Goal: Navigation & Orientation: Find specific page/section

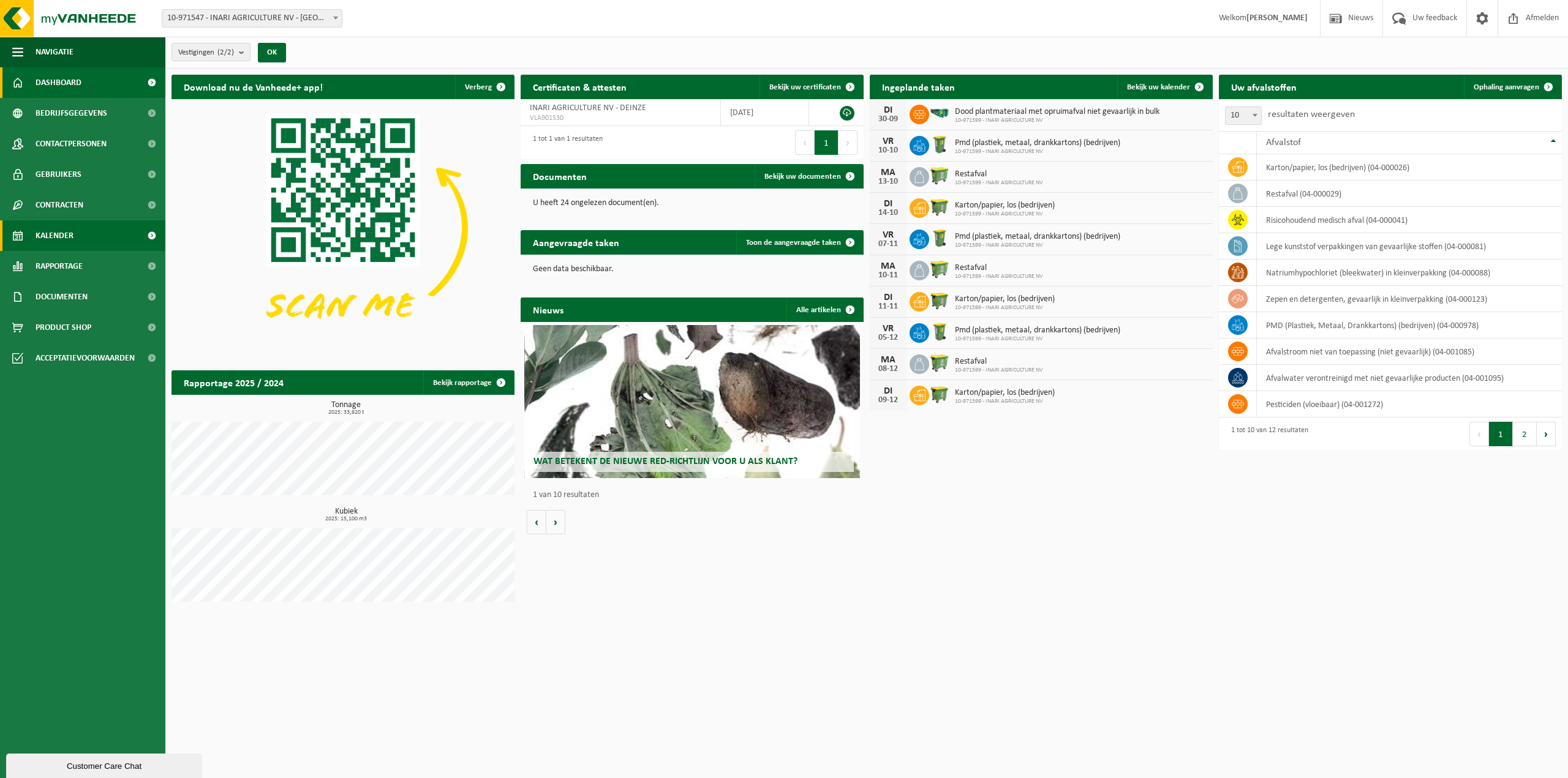
click at [79, 238] on link "Kalender" at bounding box center [83, 235] width 165 height 31
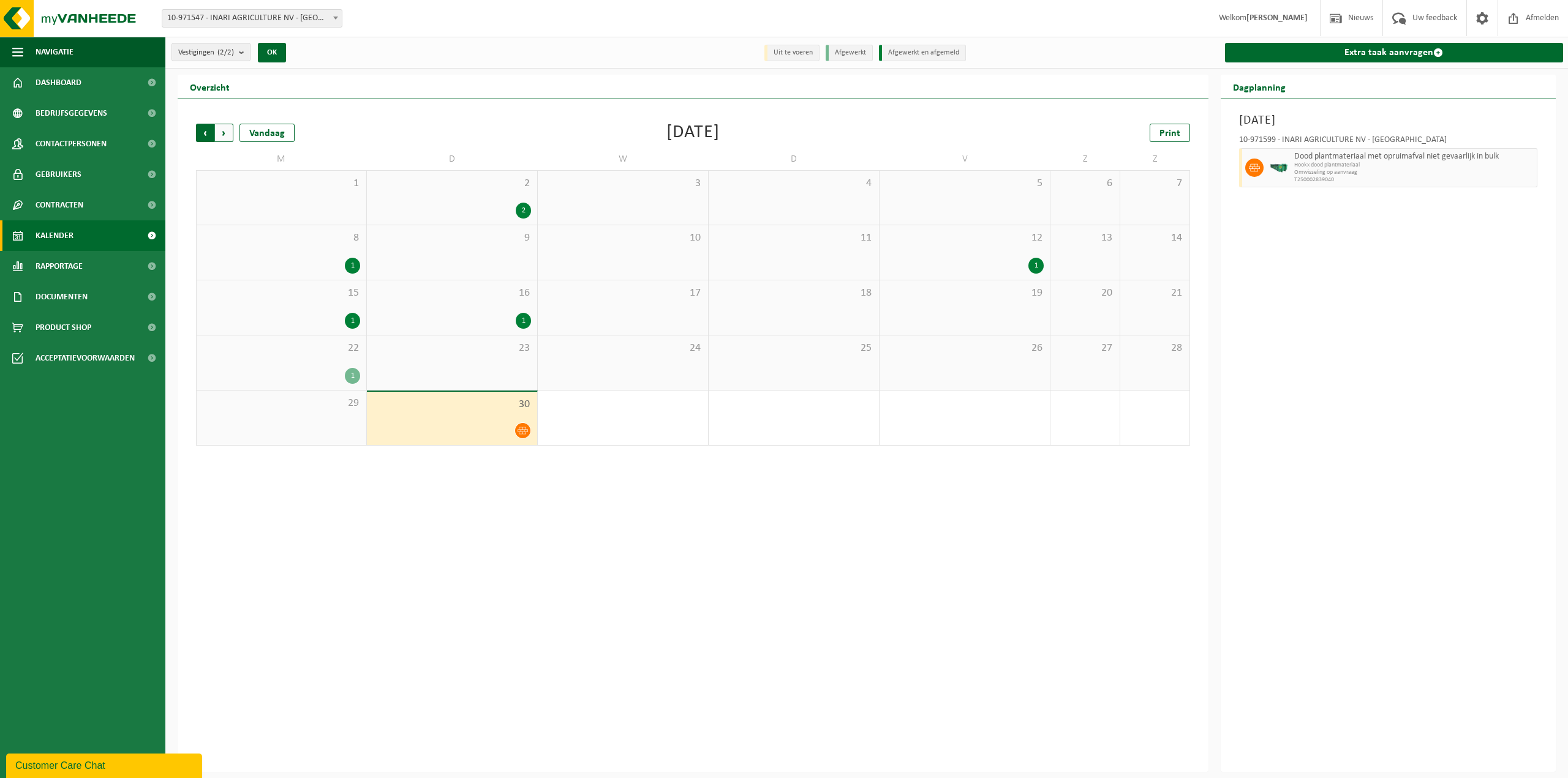
click at [225, 130] on span "Volgende" at bounding box center [224, 133] width 18 height 18
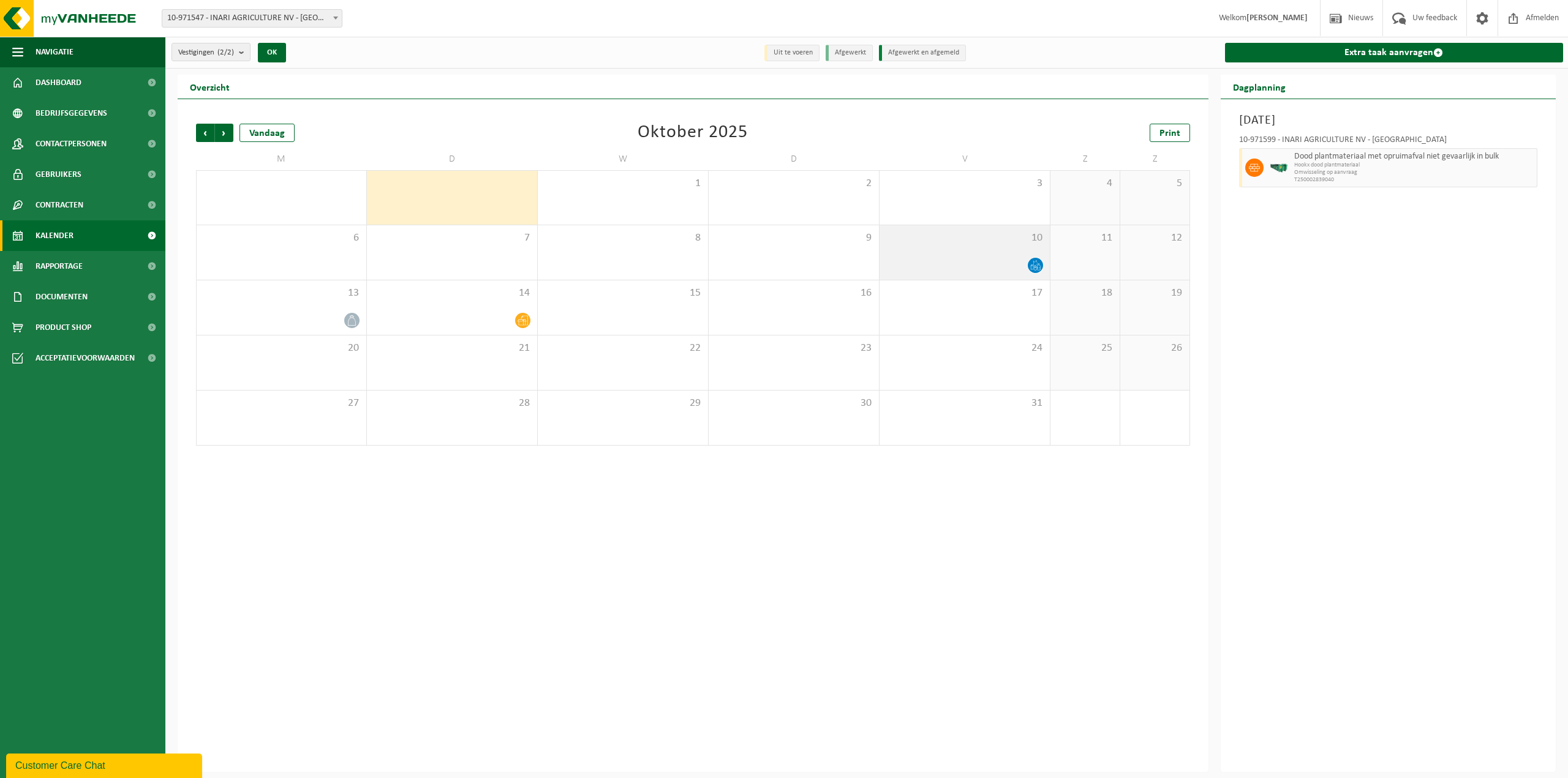
click at [1034, 267] on icon at bounding box center [1035, 265] width 10 height 10
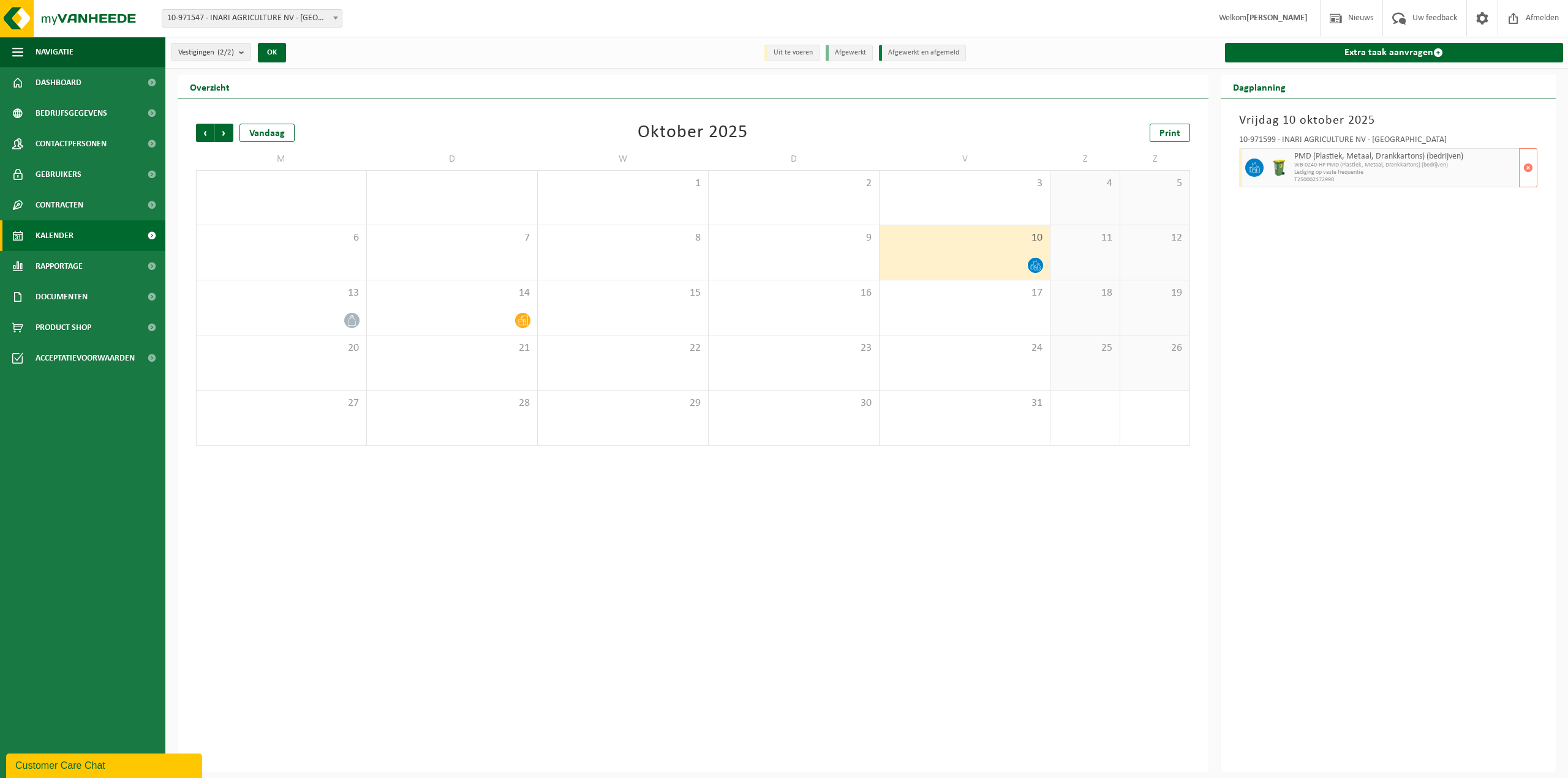
click at [1255, 158] on span at bounding box center [1254, 168] width 18 height 18
click at [1318, 238] on div "Vrijdag 10 oktober 2025 10-971599 - INARI AGRICULTURE NV - DEINZE PMD (Plastiek…" at bounding box center [1388, 435] width 335 height 673
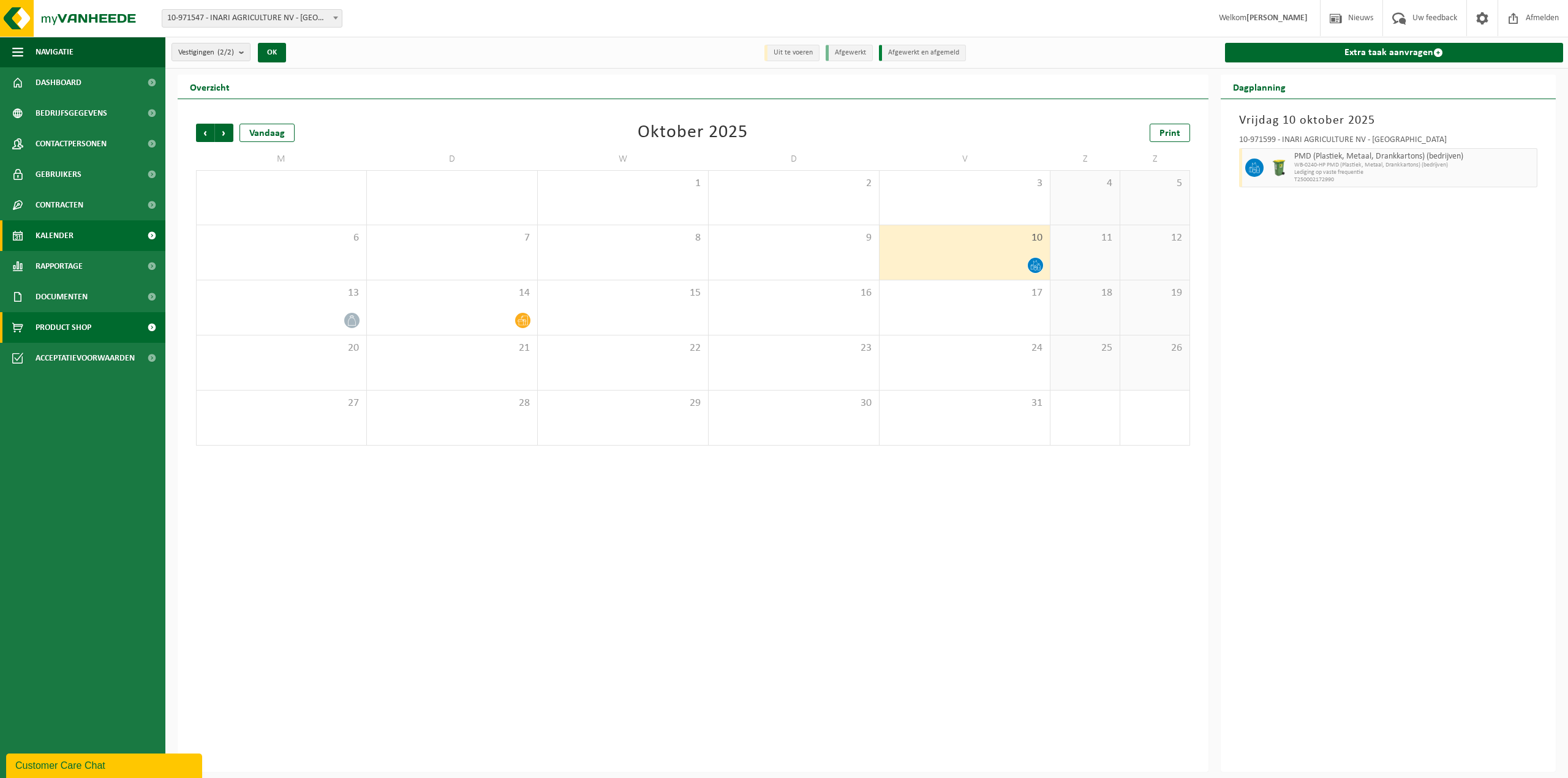
click at [83, 325] on span "Product Shop" at bounding box center [63, 327] width 56 height 31
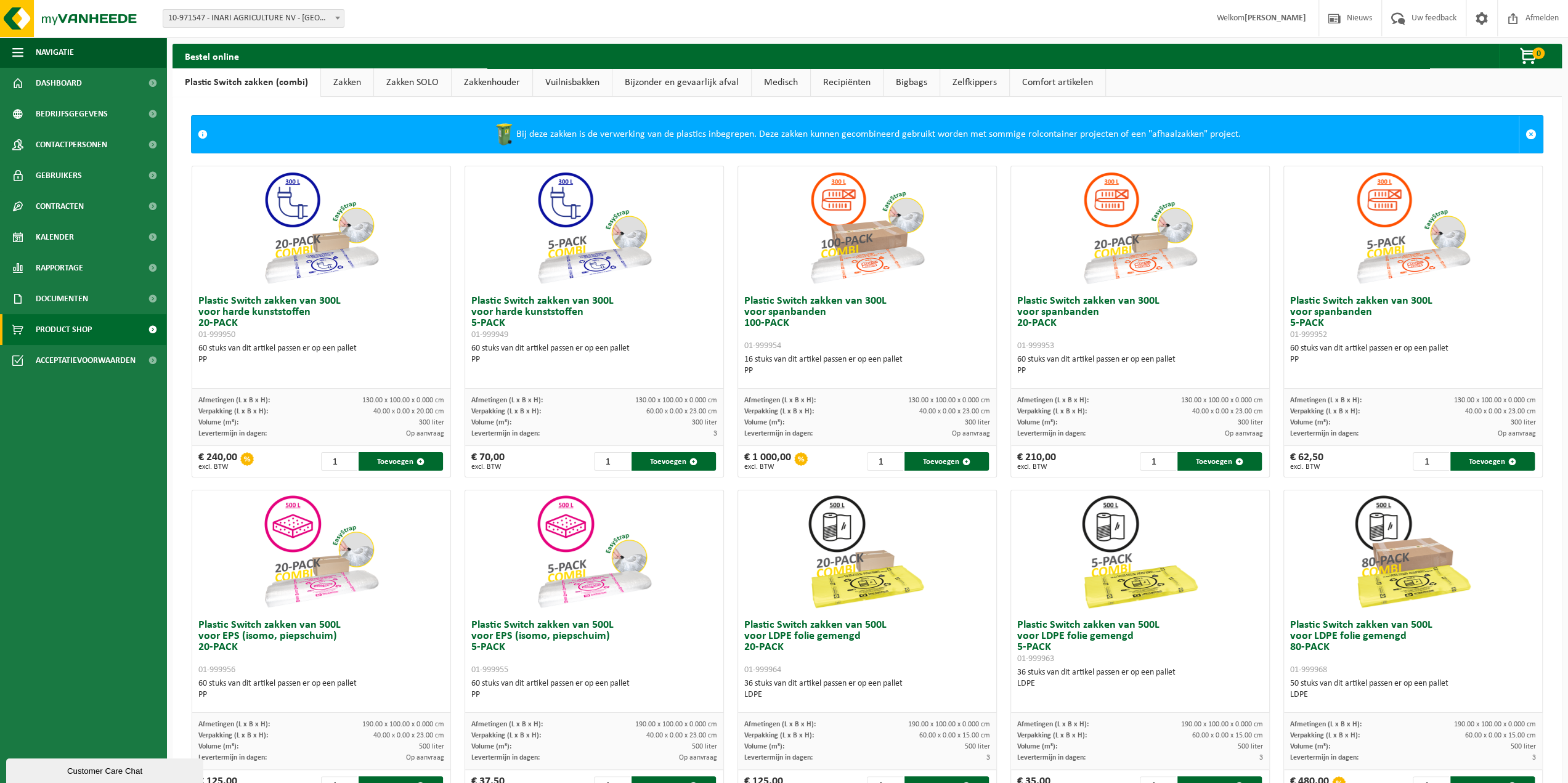
click at [561, 83] on link "Vuilnisbakken" at bounding box center [572, 82] width 79 height 28
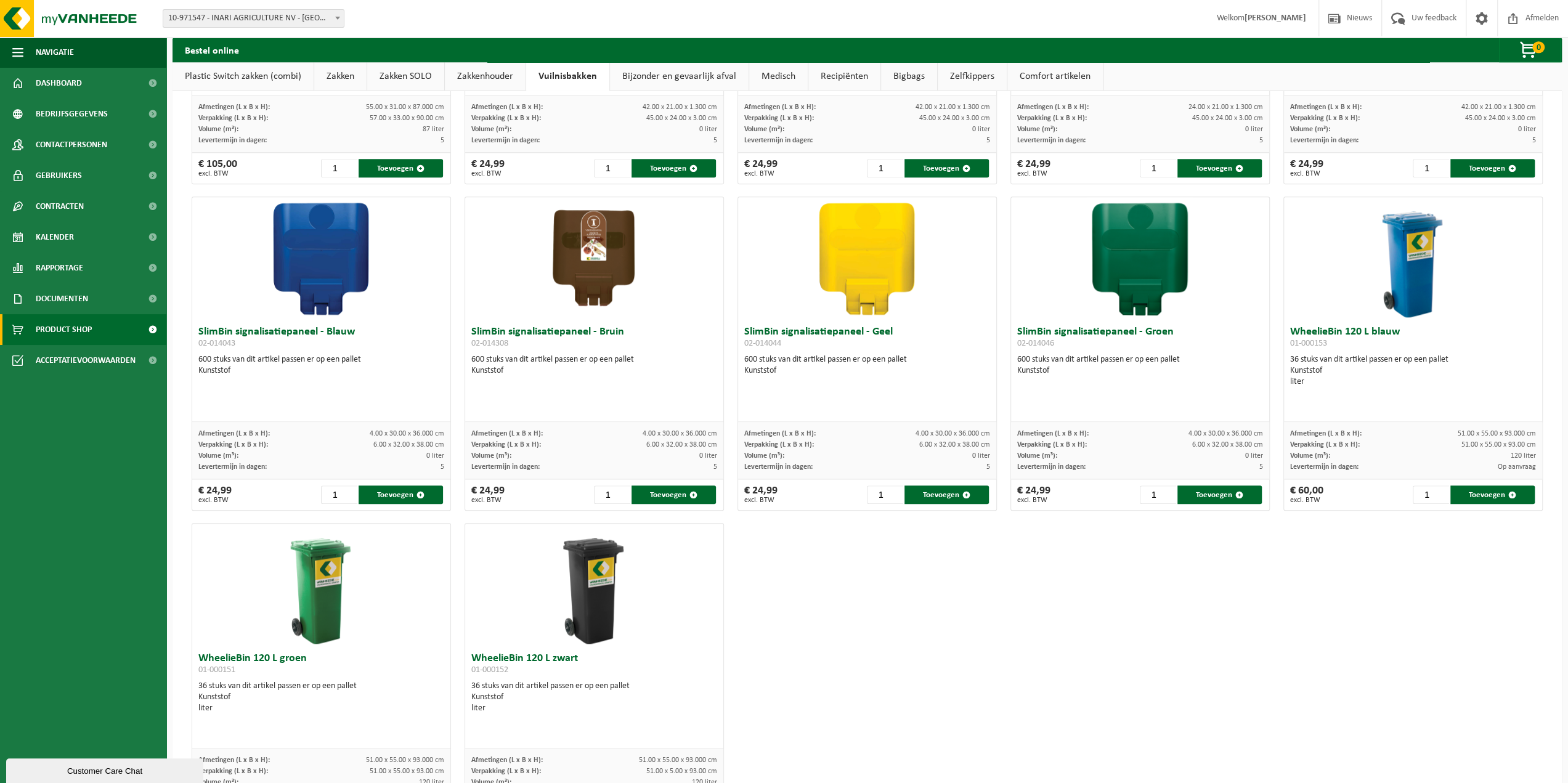
scroll to position [1182, 0]
